Goal: Task Accomplishment & Management: Manage account settings

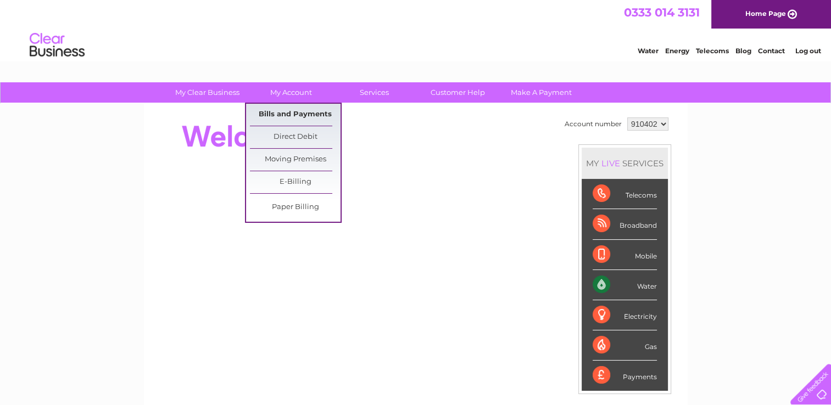
click at [301, 115] on link "Bills and Payments" at bounding box center [295, 115] width 91 height 22
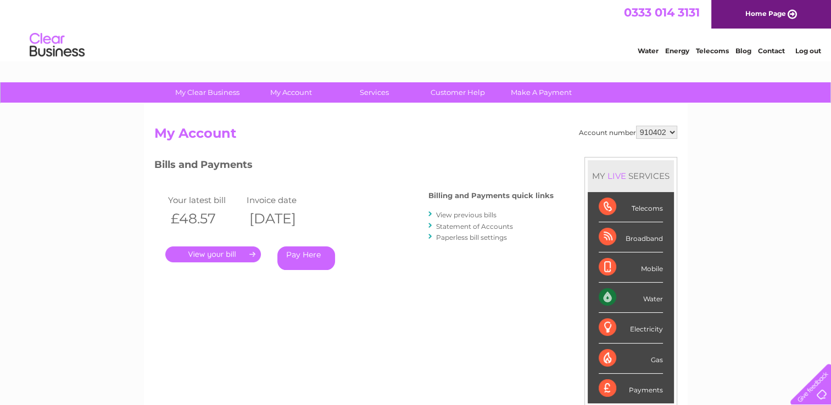
click at [206, 253] on link "." at bounding box center [213, 255] width 96 height 16
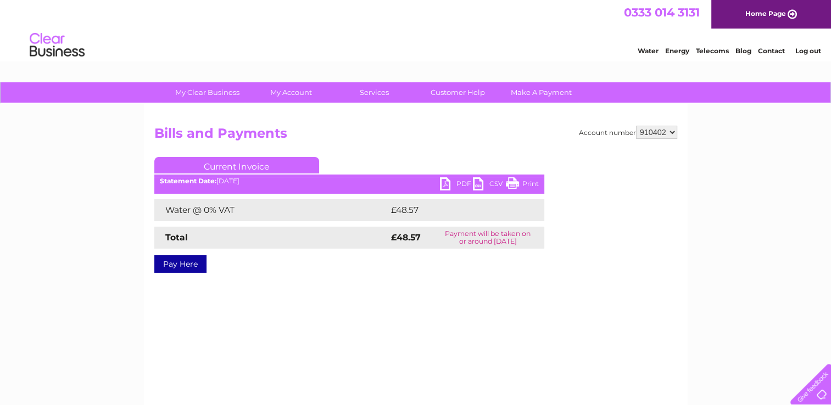
click at [449, 183] on link "PDF" at bounding box center [456, 185] width 33 height 16
